Goal: Task Accomplishment & Management: Use online tool/utility

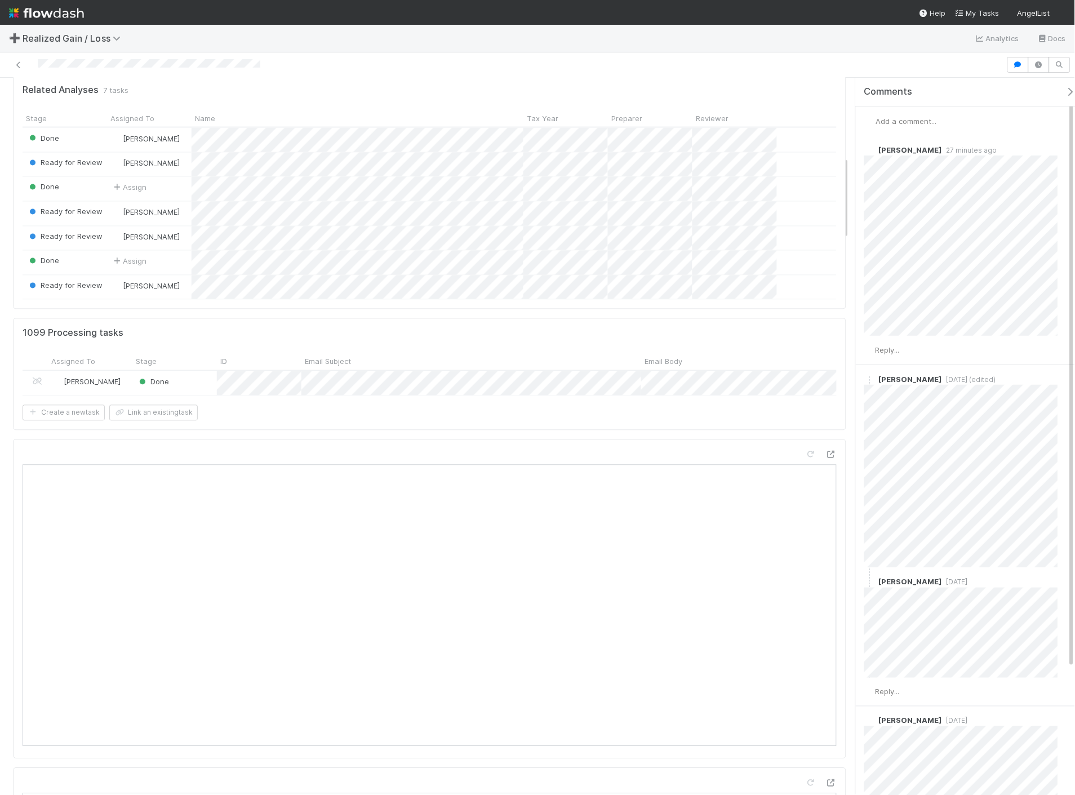
scroll to position [689, 0]
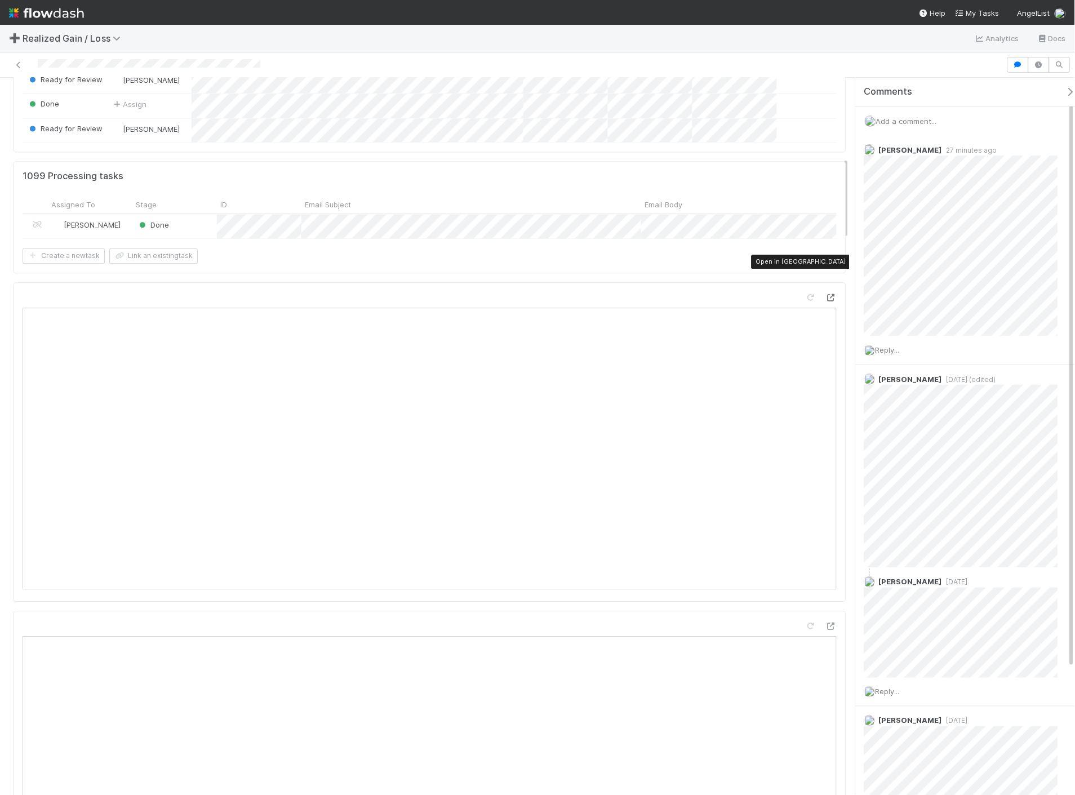
click at [826, 294] on icon at bounding box center [831, 297] width 11 height 7
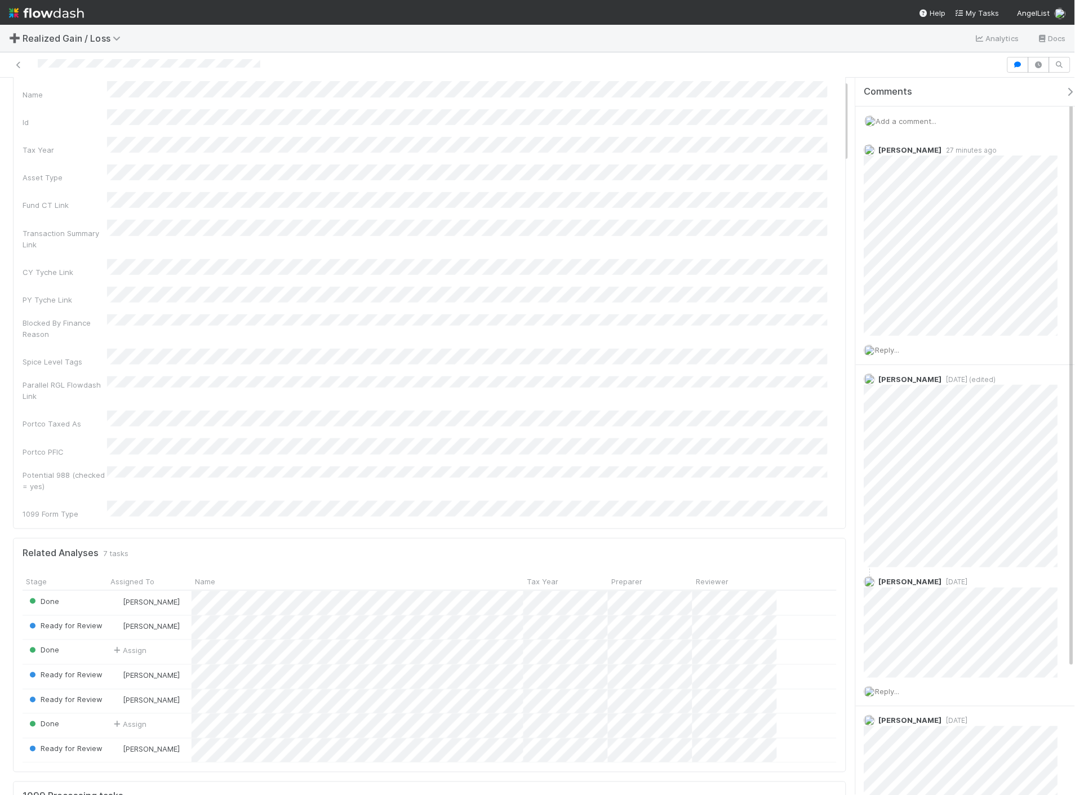
scroll to position [0, 0]
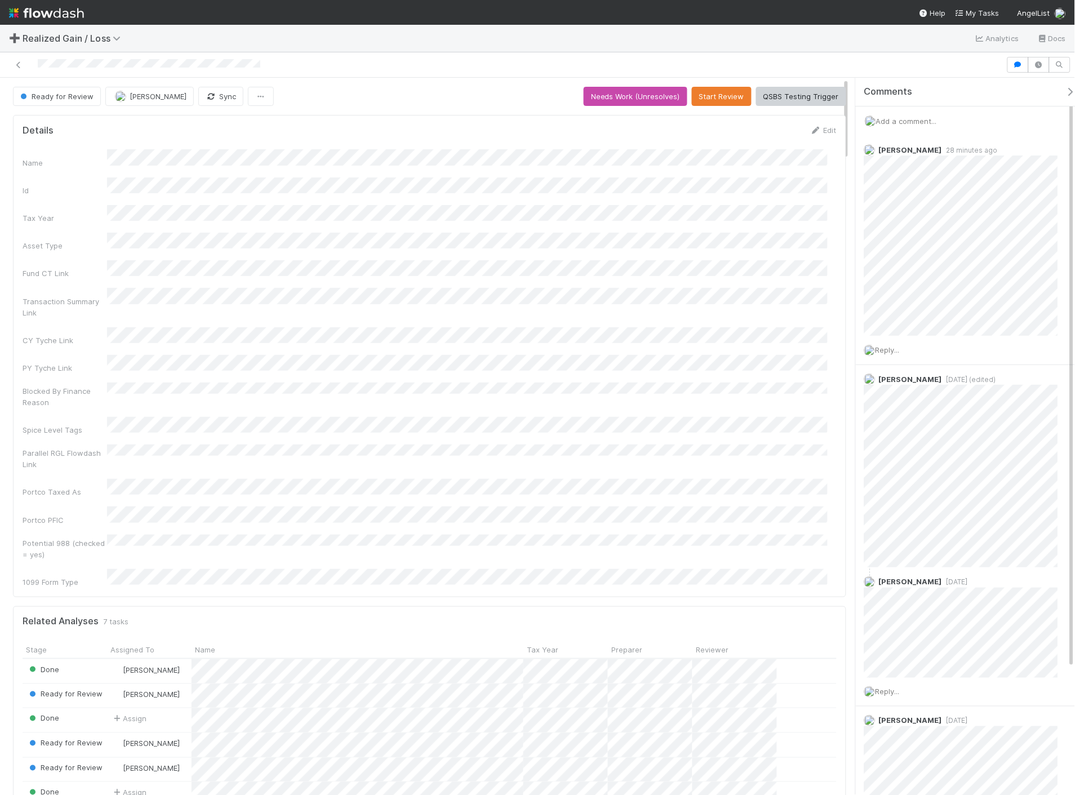
click at [316, 307] on div "Name Id Tax Year Asset Type Fund CT Link Transaction Summary Link CY Tyche Link…" at bounding box center [430, 368] width 814 height 438
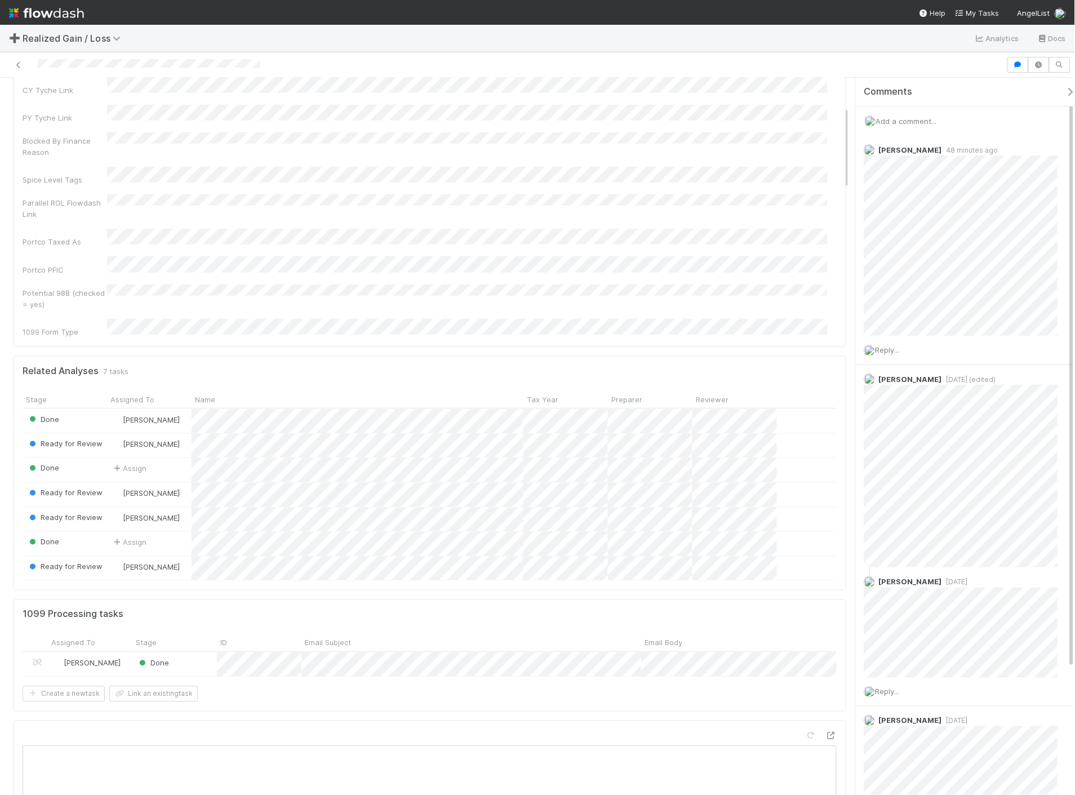
scroll to position [626, 0]
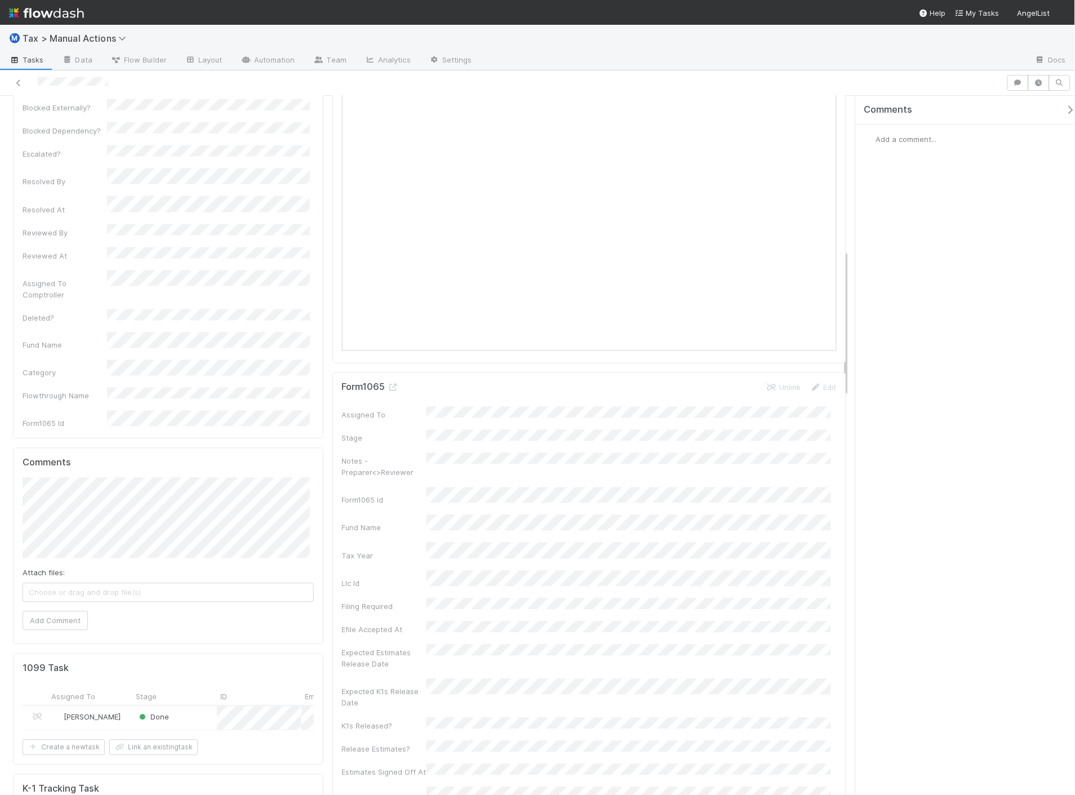
scroll to position [751, 0]
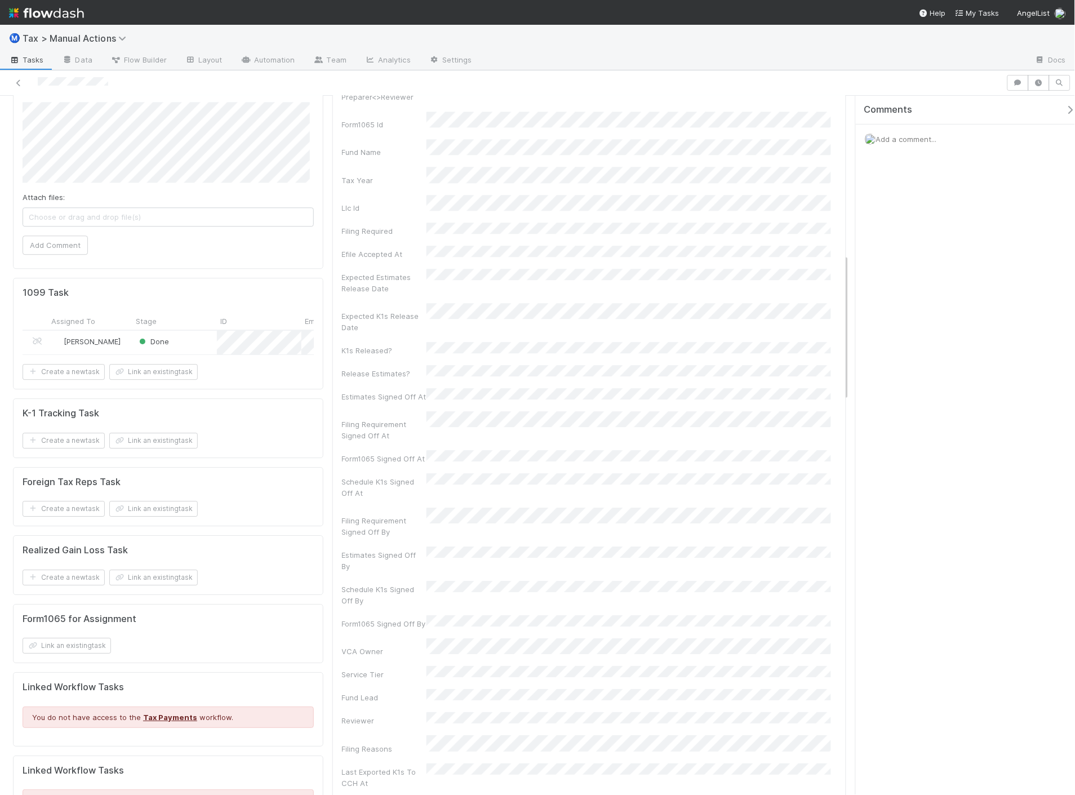
click at [212, 331] on div "Done" at bounding box center [174, 343] width 85 height 24
